Goal: Transaction & Acquisition: Book appointment/travel/reservation

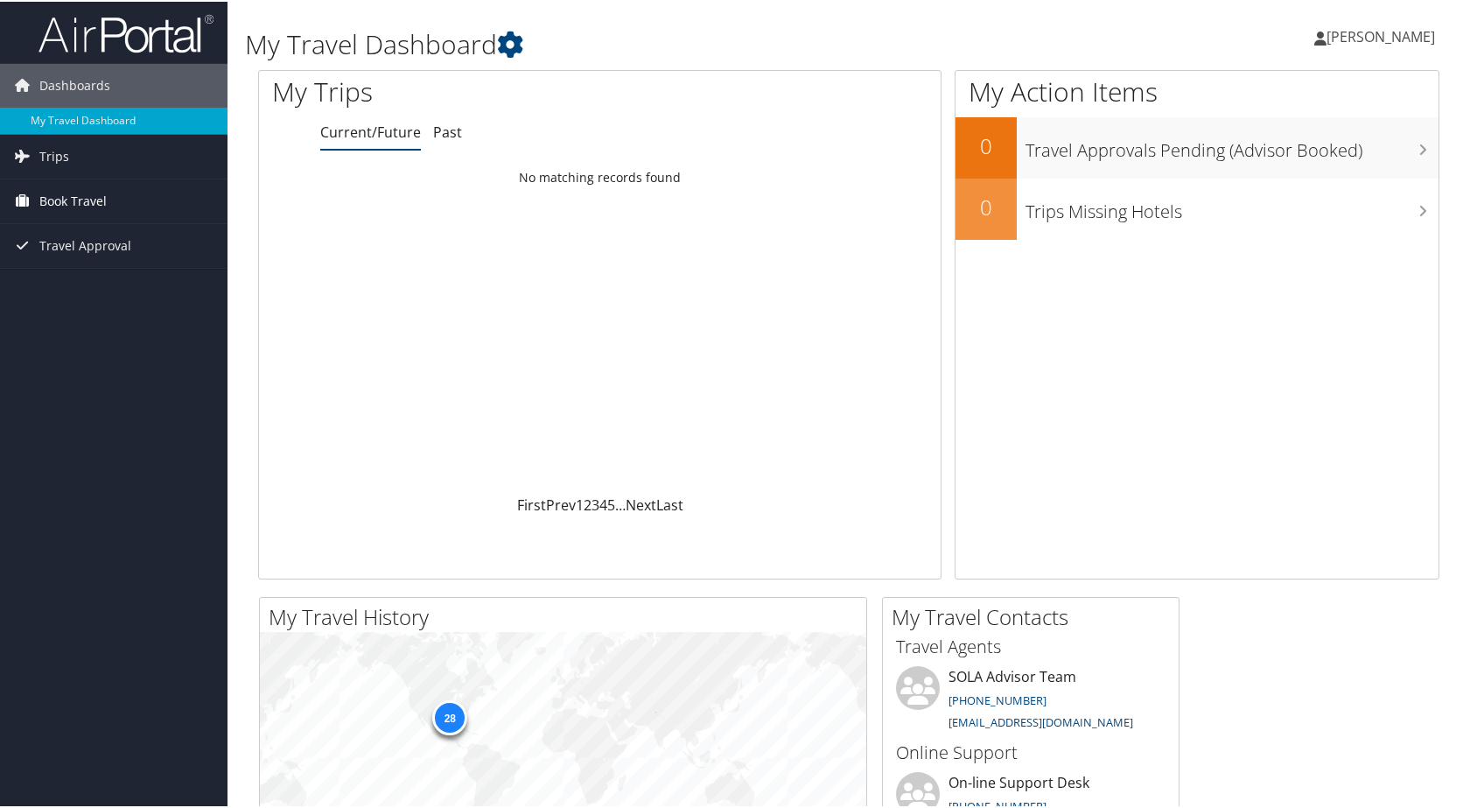
click at [55, 195] on span "Book Travel" at bounding box center [72, 200] width 67 height 44
click at [133, 258] on link "Book/Manage Online Trips" at bounding box center [114, 261] width 228 height 26
